Goal: Task Accomplishment & Management: Complete application form

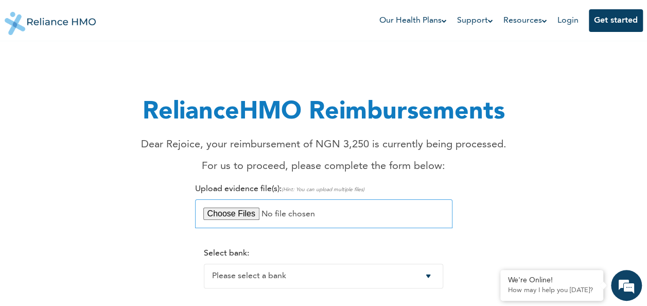
click at [278, 209] on input "file" at bounding box center [323, 213] width 257 height 29
click at [294, 215] on input "file" at bounding box center [323, 213] width 257 height 29
click at [279, 210] on input "file" at bounding box center [323, 213] width 257 height 29
type input "C:\fakepath\WhatsApp Image [DATE] 16.25.42.jpeg"
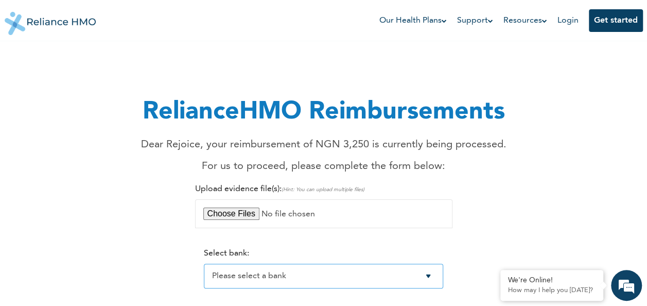
click at [348, 280] on select "Please select a bank Access Bank Plc. Citibank Nigeria Limited Access Bank (Dia…" at bounding box center [323, 276] width 239 height 25
select select "7"
click at [204, 265] on select "Please select a bank Access Bank Plc. Citibank Nigeria Limited Access Bank (Dia…" at bounding box center [323, 276] width 239 height 25
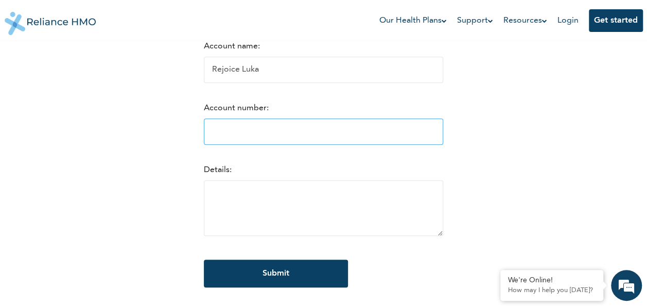
click at [341, 142] on input "Account number:" at bounding box center [323, 131] width 239 height 26
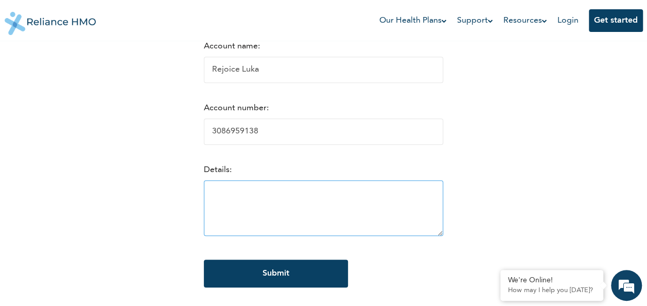
type input "3086959138"
click at [207, 195] on textarea at bounding box center [323, 208] width 239 height 56
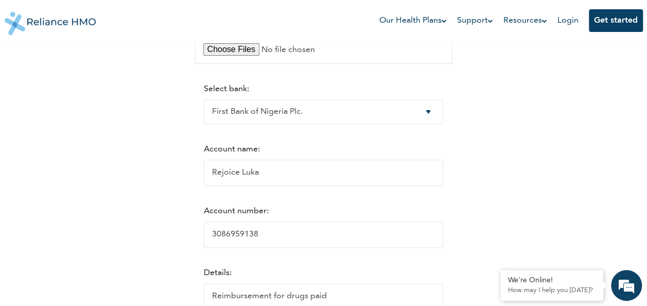
scroll to position [216, 0]
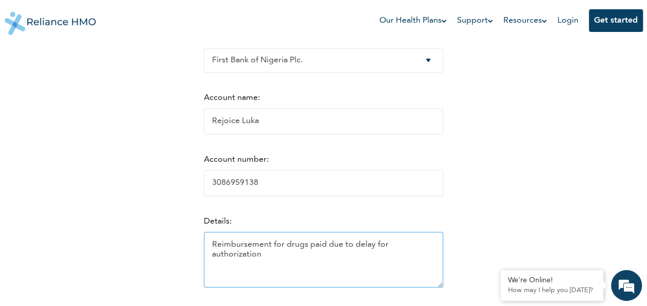
click at [379, 251] on textarea "Reimbursement for drugs paid due to delay for authorization" at bounding box center [323, 260] width 239 height 56
click at [380, 251] on textarea "Reimbursement for drugs paid due to delay for authorization" at bounding box center [323, 260] width 239 height 56
click at [376, 246] on textarea "Reimbursement for drugs paid due to delay for authorization" at bounding box center [323, 260] width 239 height 56
click at [376, 247] on textarea "Reimbursement for drugs paid due to delay for authorization" at bounding box center [323, 260] width 239 height 56
click at [370, 251] on textarea "Reimbursement for drugs paid due to delay r authorization" at bounding box center [323, 260] width 239 height 56
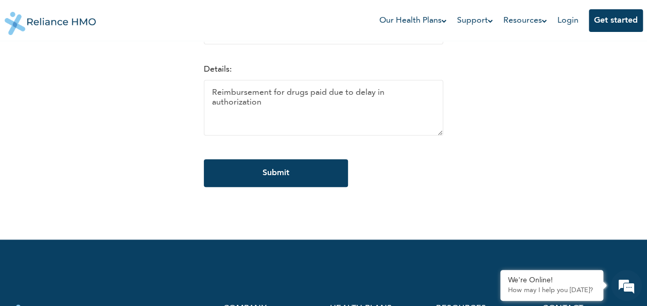
scroll to position [370, 0]
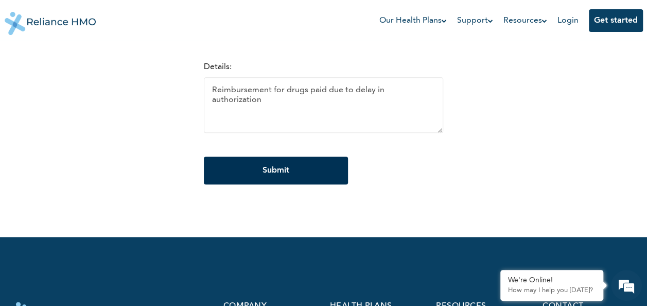
type textarea "Reimbursement for drugs paid due to delay in authorization"
click at [292, 180] on input "Submit" at bounding box center [276, 171] width 144 height 28
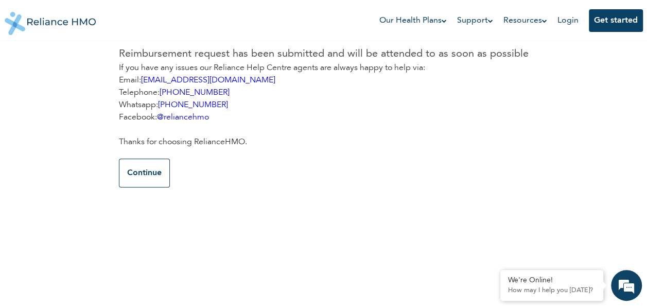
scroll to position [0, 0]
